Goal: Check status

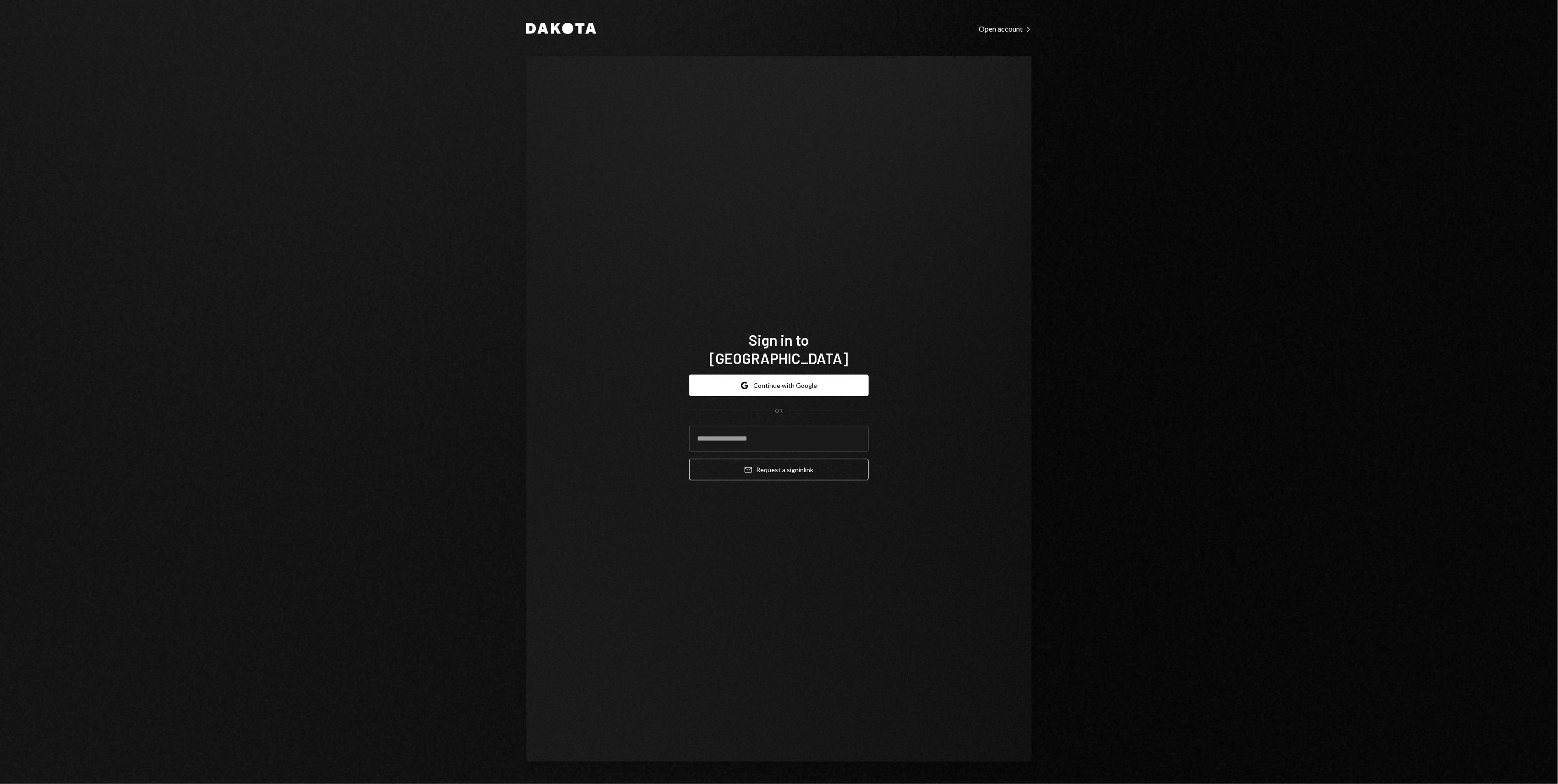
click at [1081, 432] on div "Dakota Open account Right Caret Sign in to [GEOGRAPHIC_DATA] Google Continue wi…" at bounding box center [779, 392] width 1558 height 784
click at [770, 427] on input "email" at bounding box center [779, 438] width 180 height 25
type input "**********"
click at [780, 458] on button "Email Request a sign in link" at bounding box center [779, 469] width 180 height 21
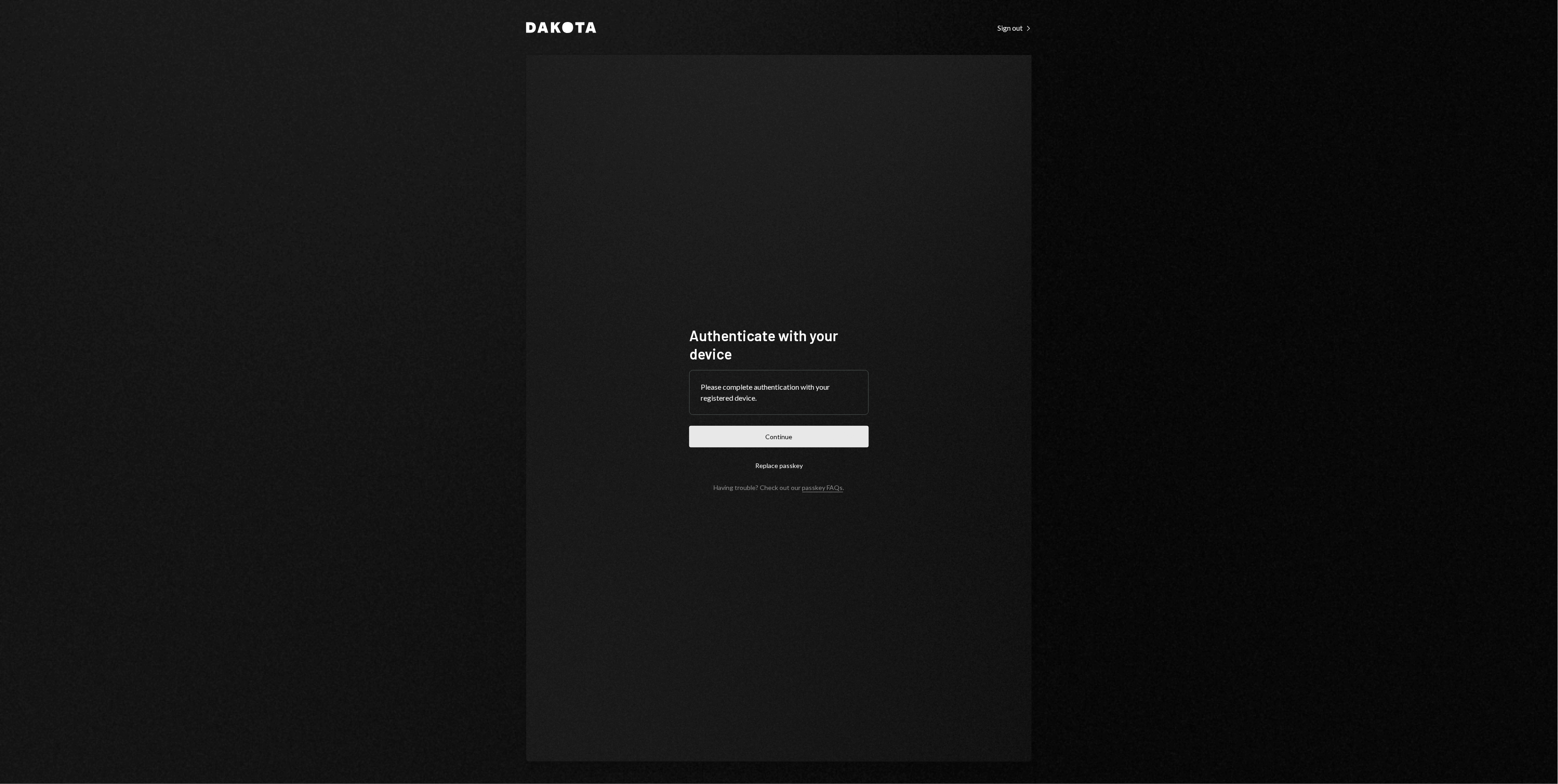
click at [839, 435] on button "Continue" at bounding box center [779, 436] width 180 height 21
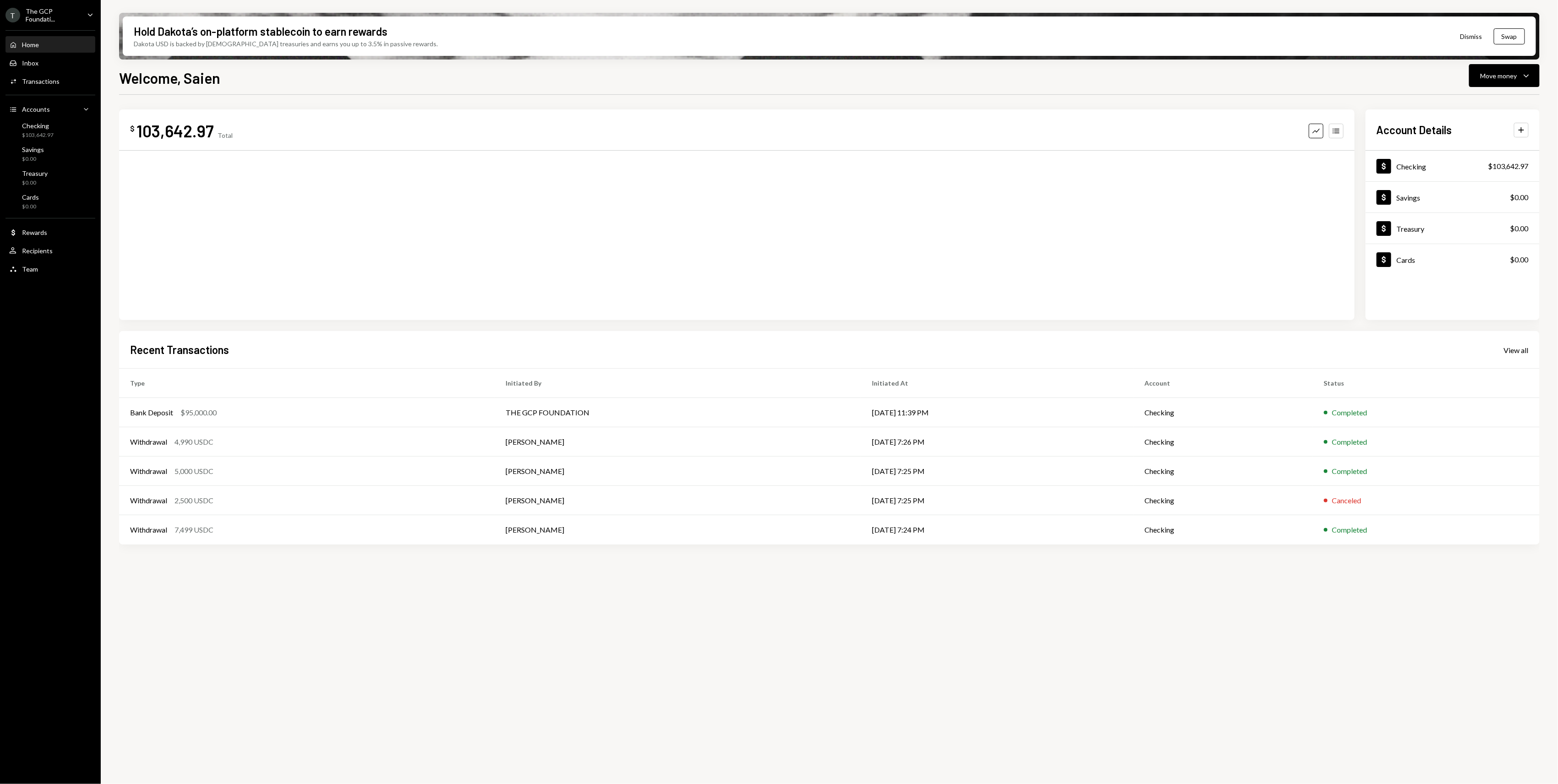
click at [58, 5] on ul "T The GCP Foundati... Caret Down Home Home Inbox Inbox Activities Transactions …" at bounding box center [50, 139] width 101 height 279
click at [72, 8] on div "The GCP Foundati..." at bounding box center [53, 15] width 54 height 16
click at [52, 125] on div "View all accounts" at bounding box center [71, 128] width 85 height 7
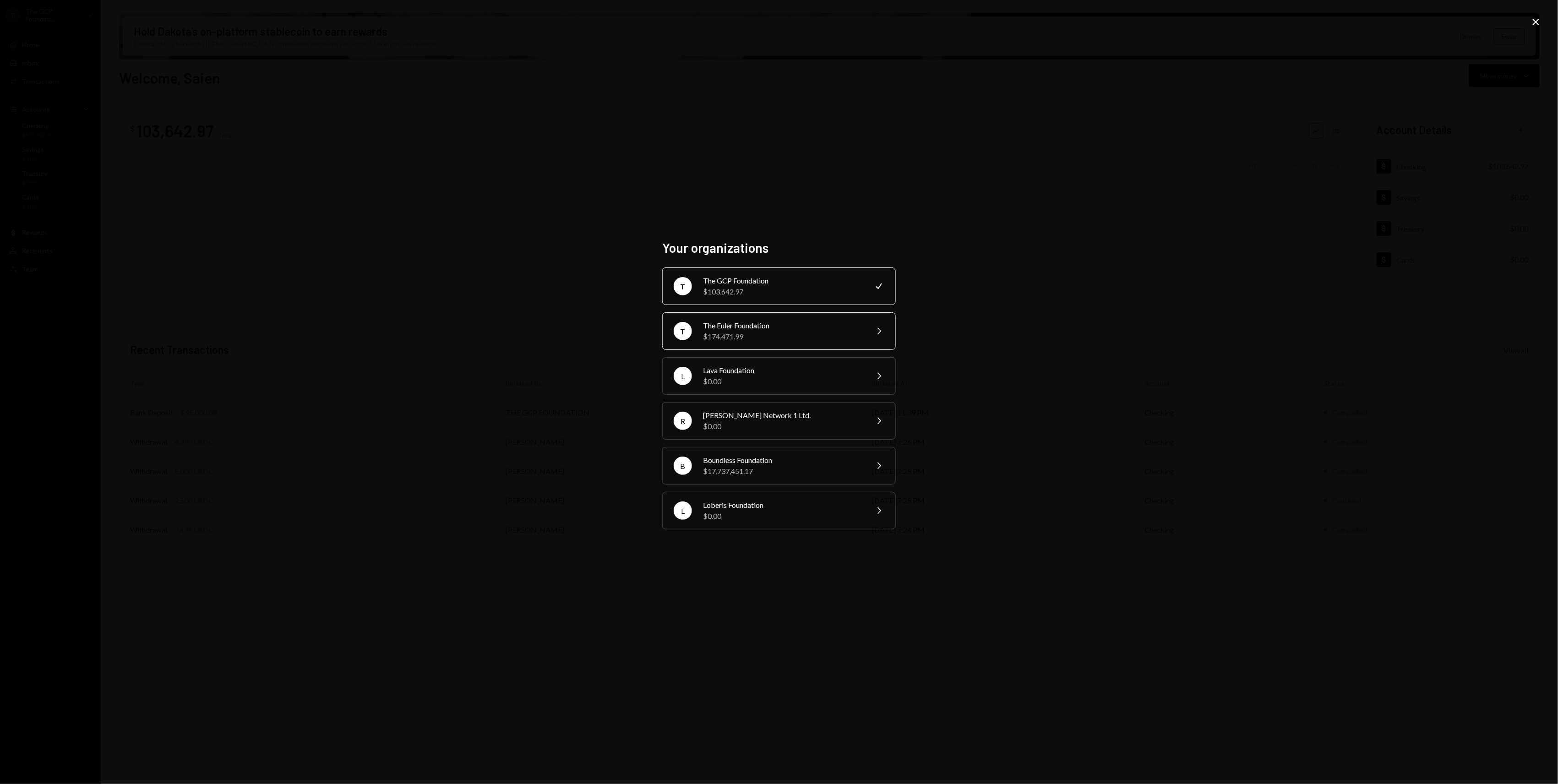
click at [753, 331] on div "$174,471.99" at bounding box center [783, 336] width 159 height 11
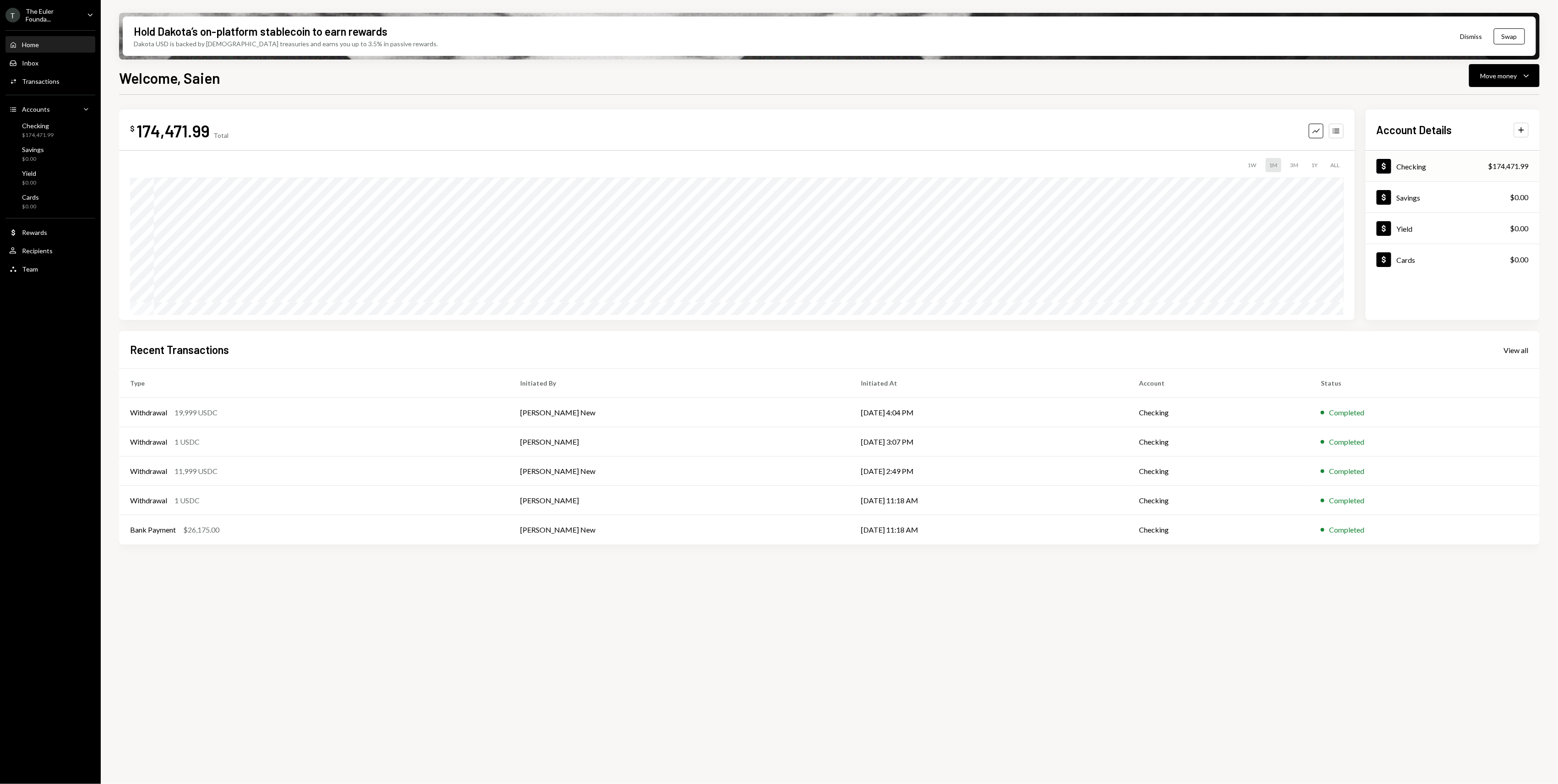
click at [1432, 174] on div "Dollar Checking $174,471.99" at bounding box center [1453, 166] width 174 height 30
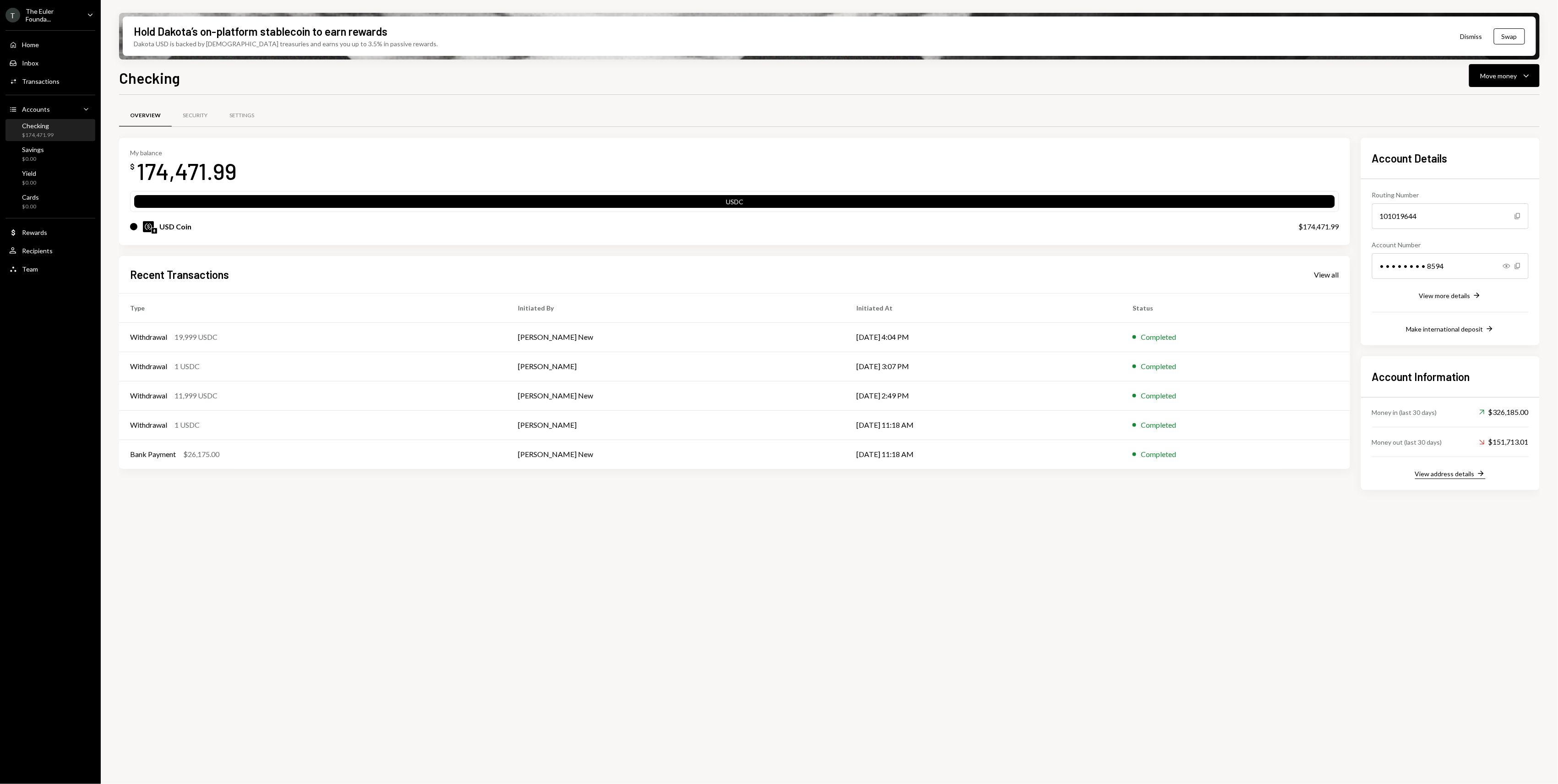
click at [1454, 475] on div "View address details" at bounding box center [1445, 473] width 60 height 7
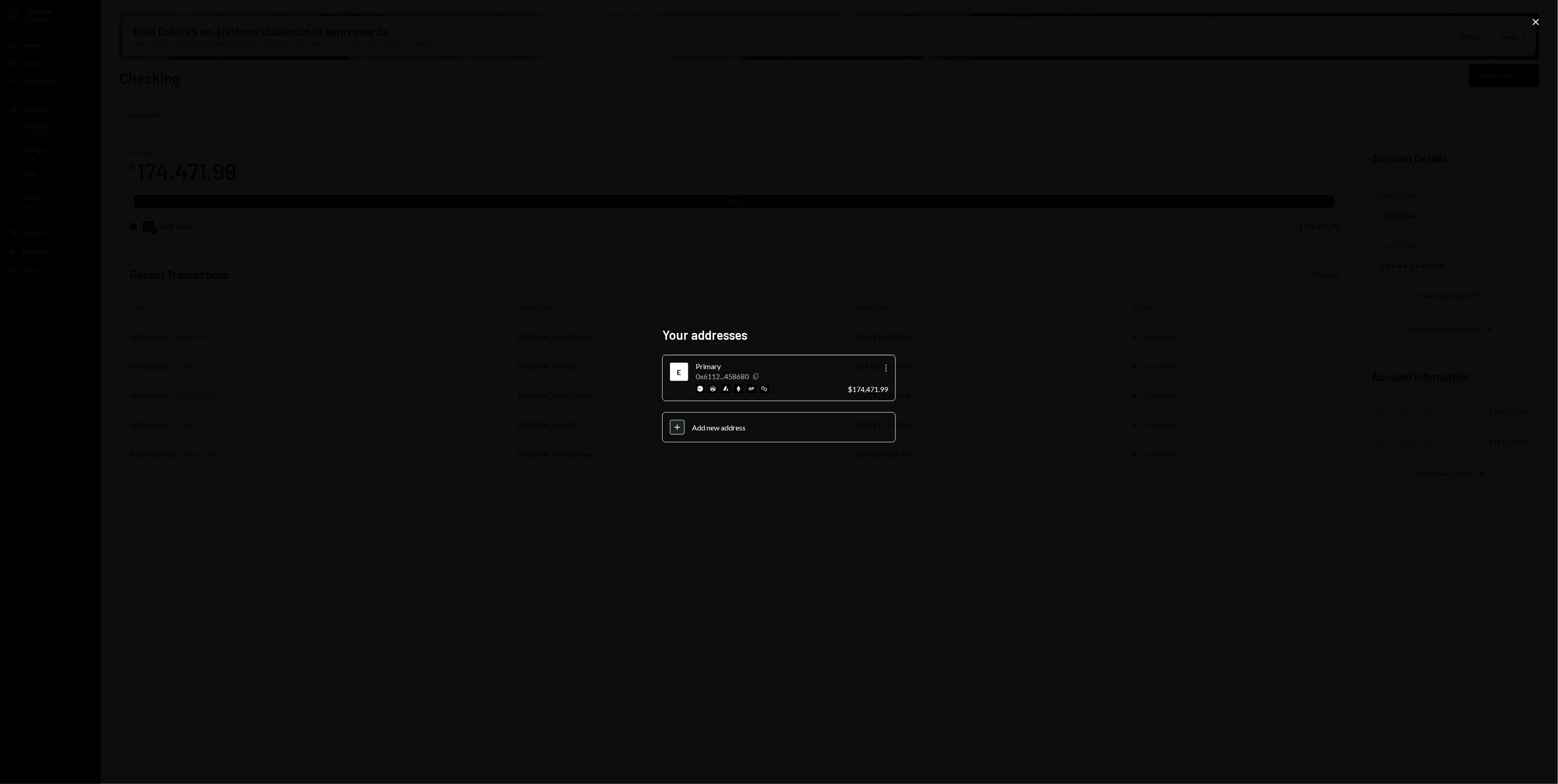
click at [756, 377] on icon "Copy" at bounding box center [756, 376] width 7 height 7
